Goal: Navigation & Orientation: Find specific page/section

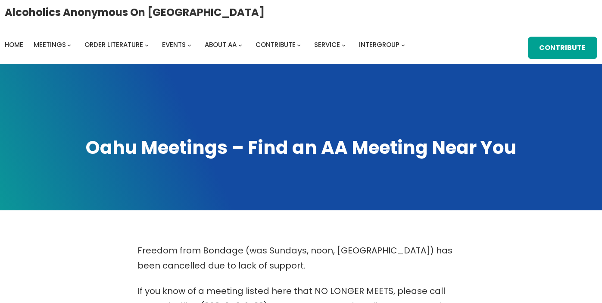
scroll to position [432, 0]
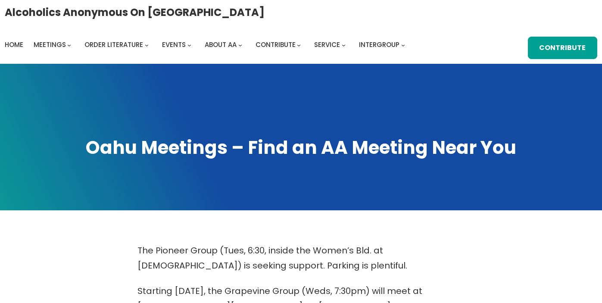
scroll to position [357, 0]
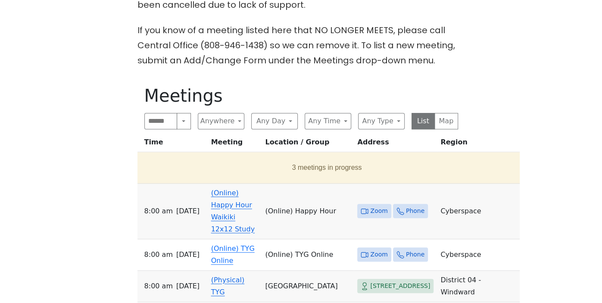
click at [248, 196] on td "(Online) Happy Hour Waikiki 12x12 Study" at bounding box center [235, 211] width 54 height 56
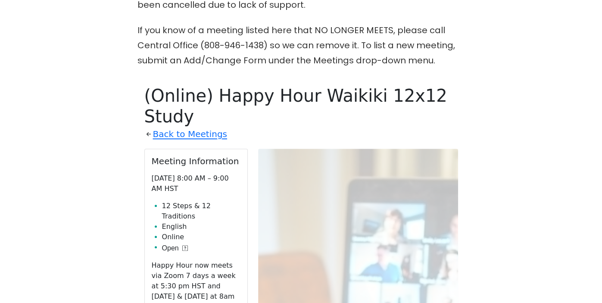
scroll to position [419, 0]
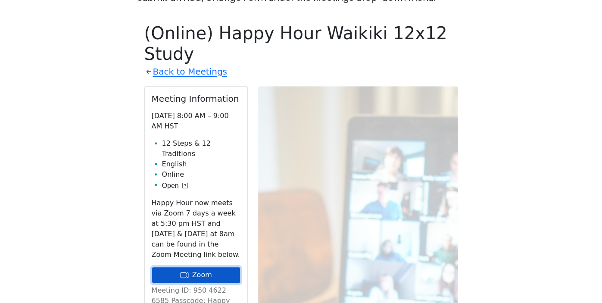
click at [209, 267] on link "Zoom" at bounding box center [196, 275] width 89 height 16
